Goal: Task Accomplishment & Management: Complete application form

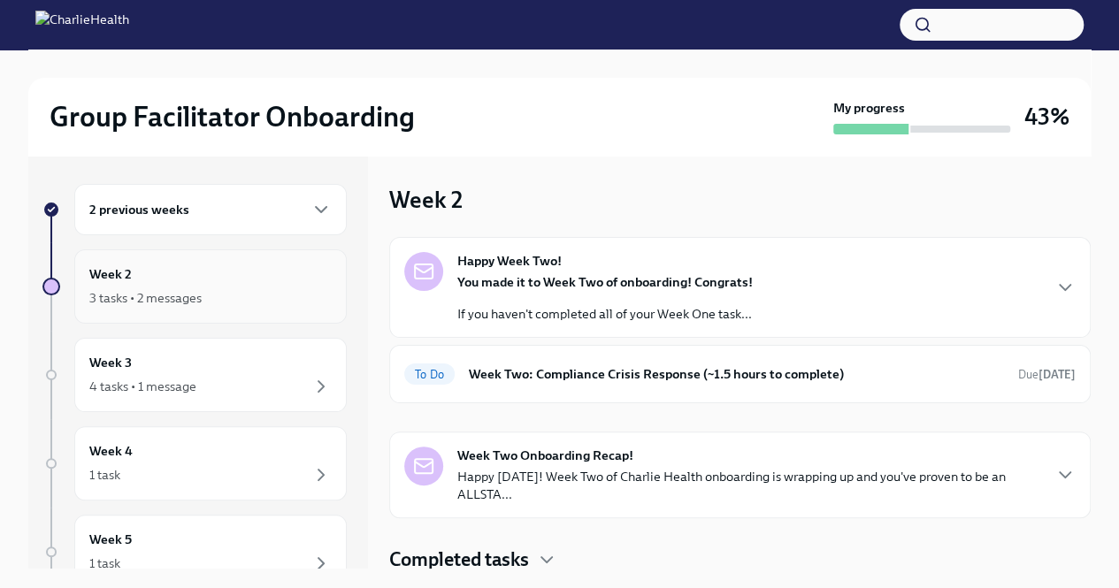
click at [232, 289] on div "3 tasks • 2 messages" at bounding box center [210, 298] width 242 height 21
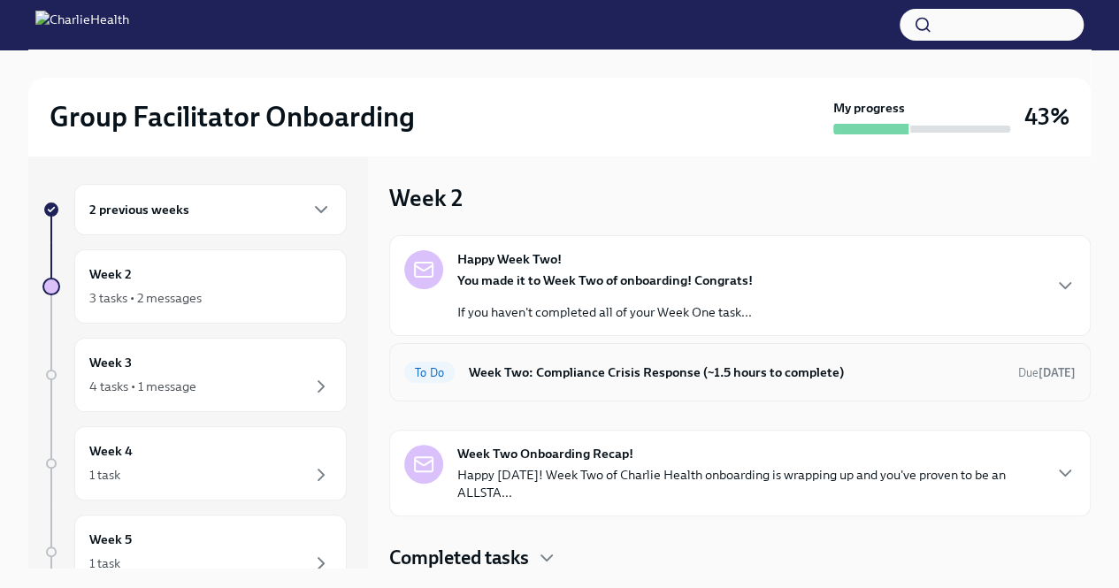
click at [698, 385] on div "To Do Week Two: Compliance Crisis Response (~1.5 hours to complete) Due [DATE]" at bounding box center [740, 372] width 702 height 58
click at [814, 383] on div "To Do Week Two: Compliance Crisis Response (~1.5 hours to complete) Due [DATE]" at bounding box center [740, 372] width 672 height 28
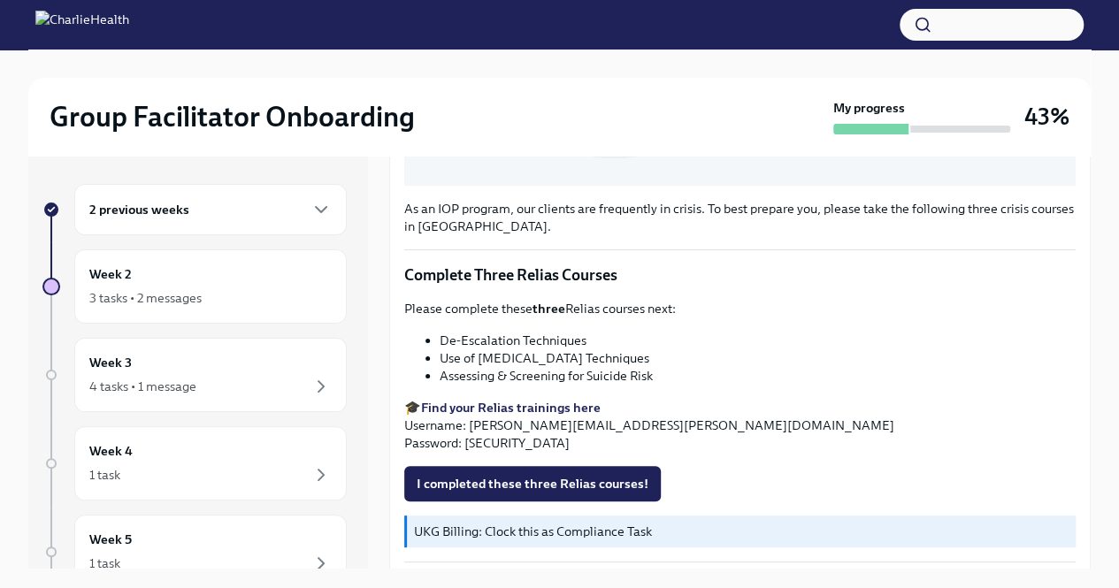
scroll to position [30, 0]
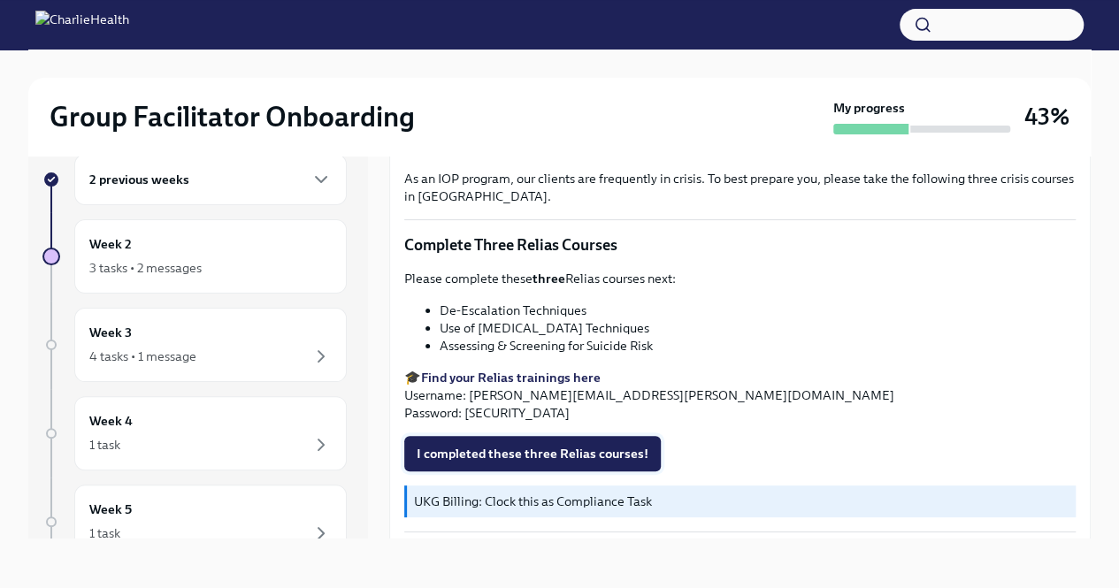
click at [550, 454] on button "I completed these three Relias courses!" at bounding box center [532, 453] width 257 height 35
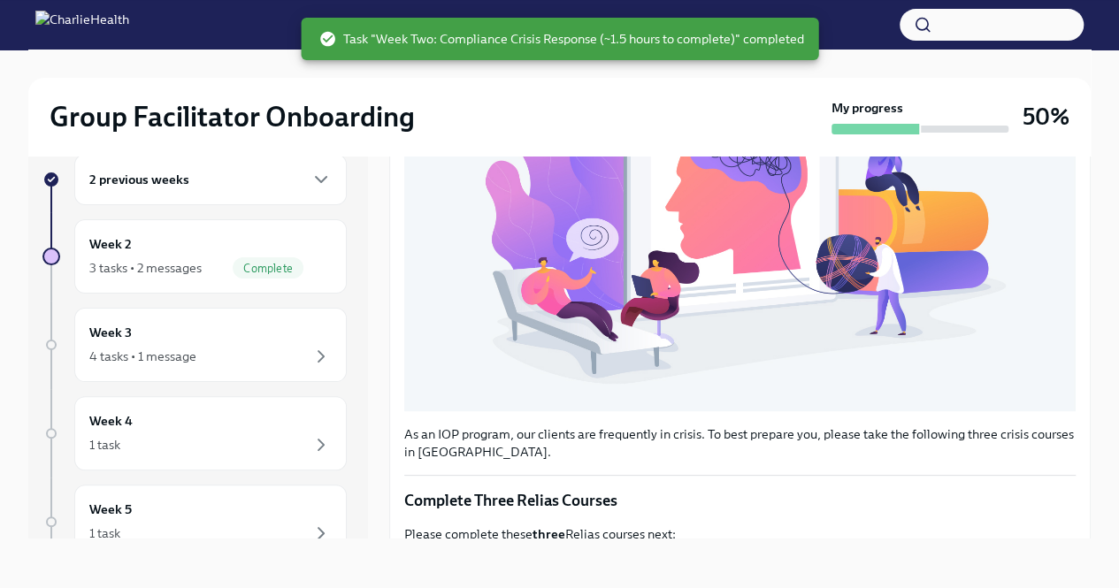
scroll to position [0, 0]
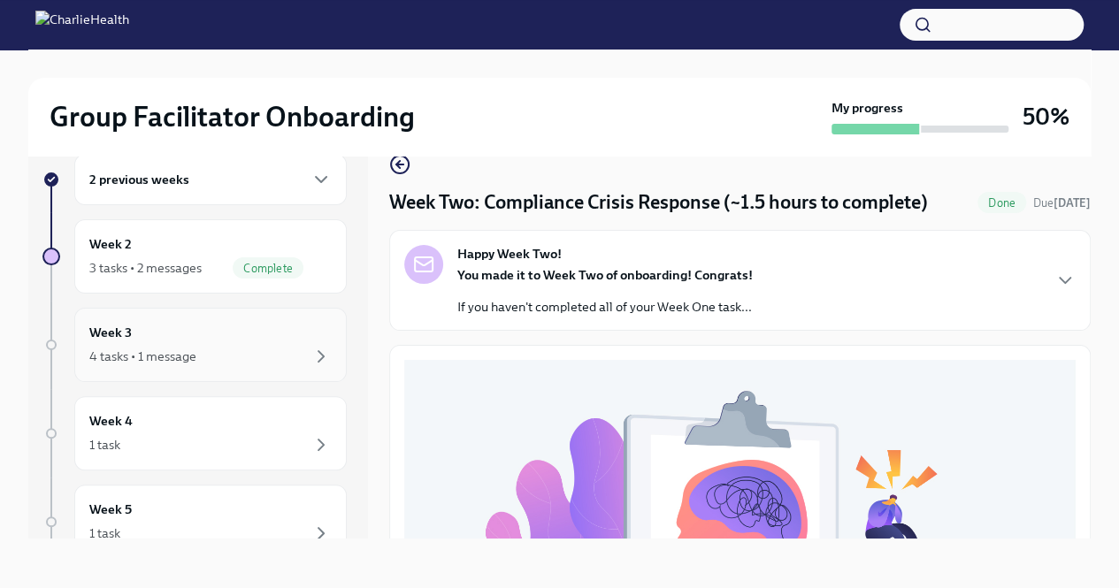
click at [226, 357] on div "4 tasks • 1 message" at bounding box center [210, 356] width 242 height 21
